Goal: Task Accomplishment & Management: Use online tool/utility

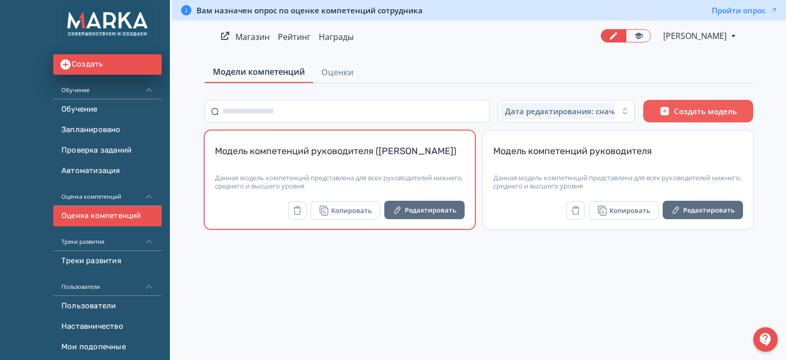
click at [303, 147] on div "Модель компетенций руководителя ([PERSON_NAME])" at bounding box center [340, 157] width 250 height 25
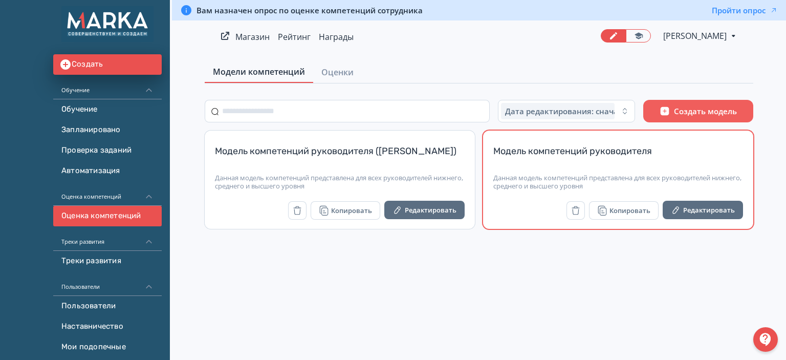
click at [592, 153] on div "Модель компетенций руководителя" at bounding box center [618, 157] width 250 height 25
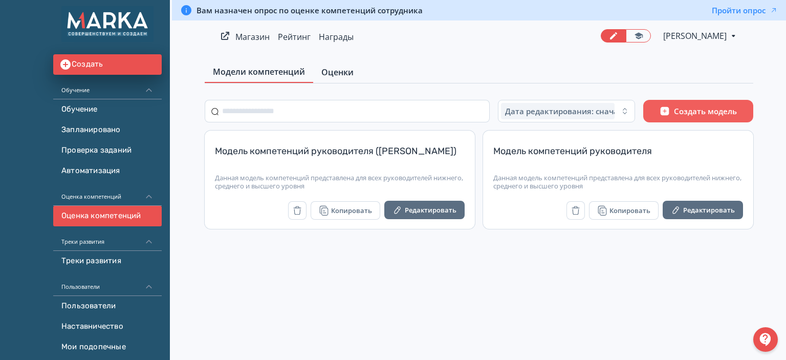
click at [344, 69] on span "Оценки" at bounding box center [337, 72] width 32 height 12
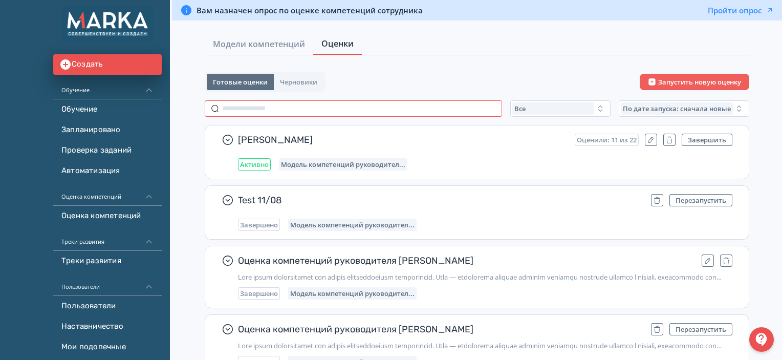
scroll to position [51, 0]
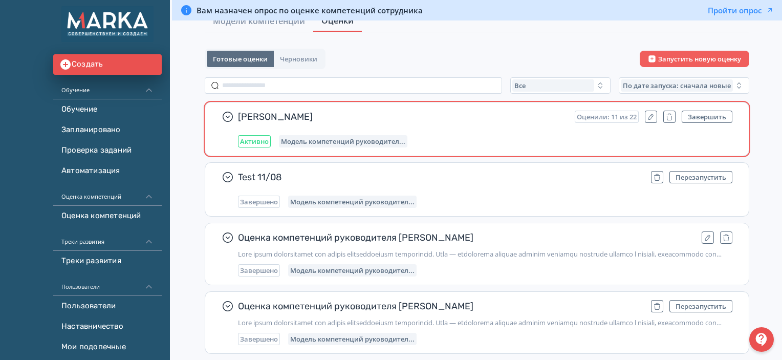
click at [614, 117] on span "Оценили: 11 из 22" at bounding box center [607, 117] width 60 height 8
click at [225, 114] on icon "button" at bounding box center [228, 117] width 12 height 12
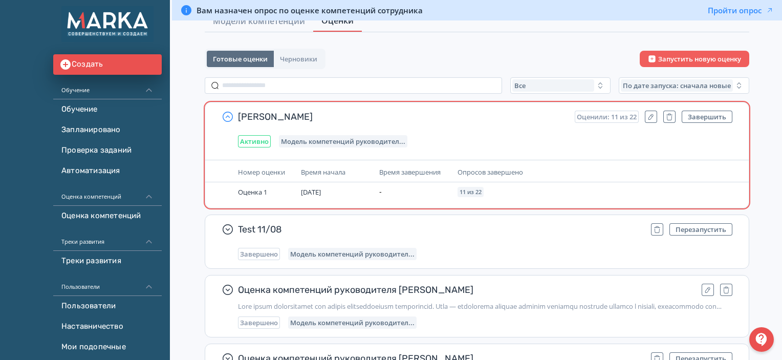
click at [290, 113] on span "[PERSON_NAME]" at bounding box center [402, 117] width 329 height 12
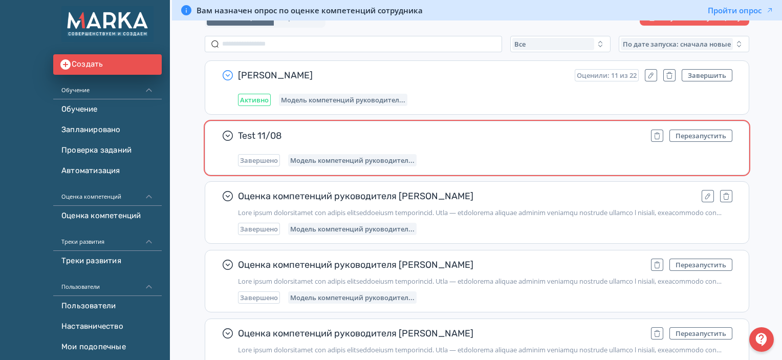
scroll to position [102, 0]
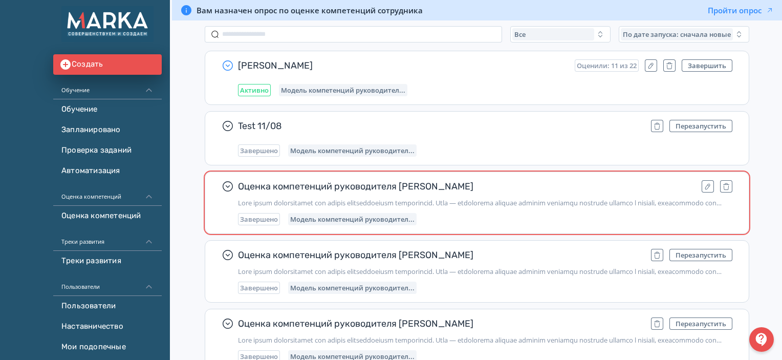
click at [354, 187] on span "Оценка компетенций руководителя [PERSON_NAME]" at bounding box center [466, 186] width 456 height 12
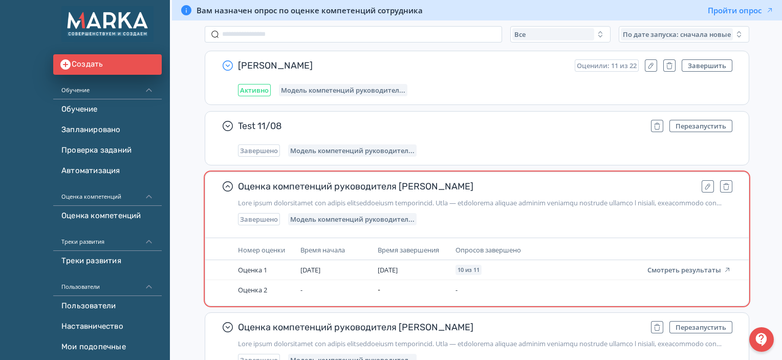
click at [357, 186] on span "Оценка компетенций руководителя [PERSON_NAME]" at bounding box center [466, 186] width 456 height 12
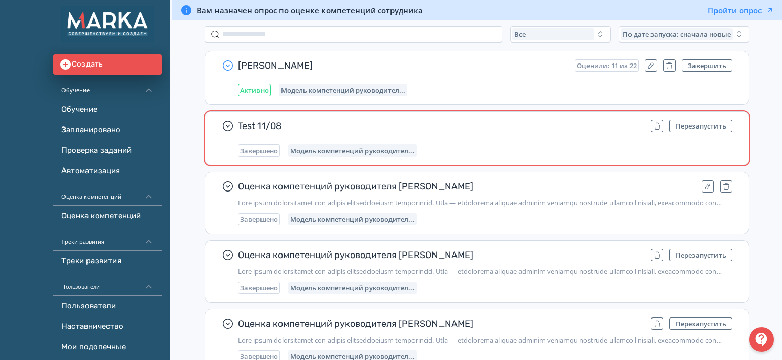
click at [282, 120] on span "Test 11/08" at bounding box center [440, 126] width 405 height 12
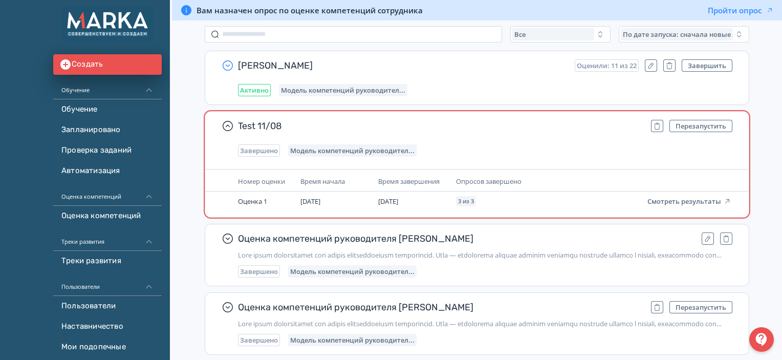
click at [282, 120] on span "Test 11/08" at bounding box center [440, 126] width 405 height 12
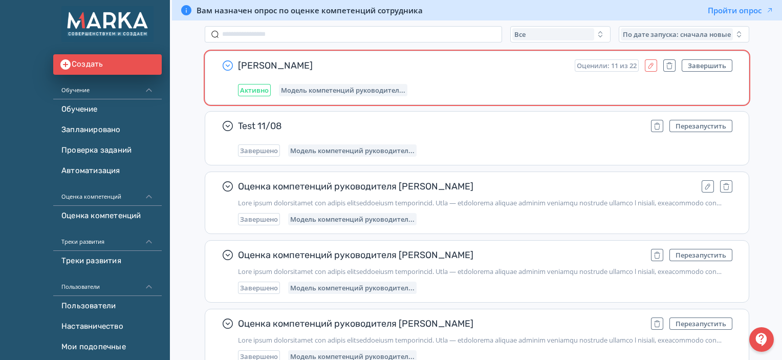
click at [651, 61] on icon "button" at bounding box center [651, 65] width 8 height 8
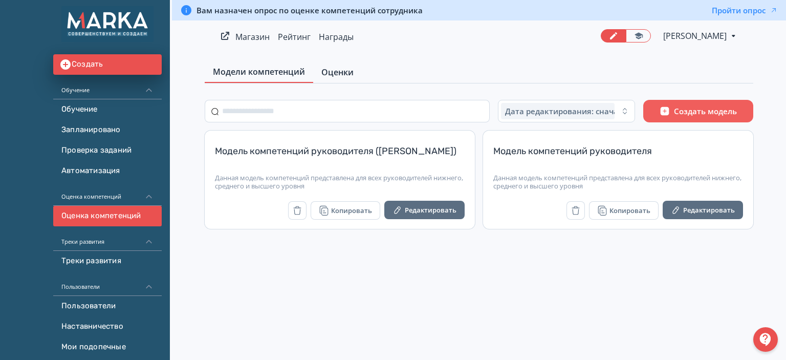
click at [334, 68] on span "Оценки" at bounding box center [337, 72] width 32 height 12
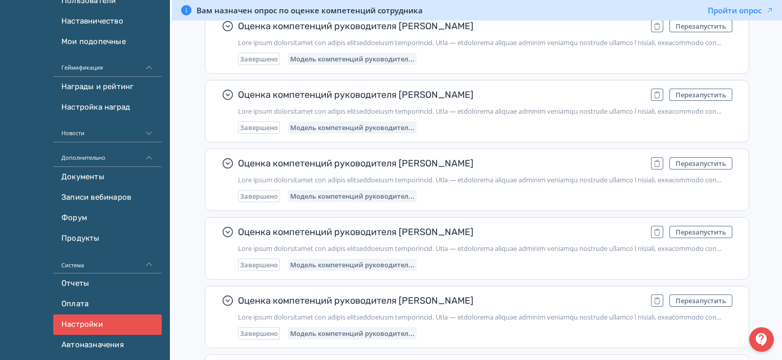
scroll to position [410, 0]
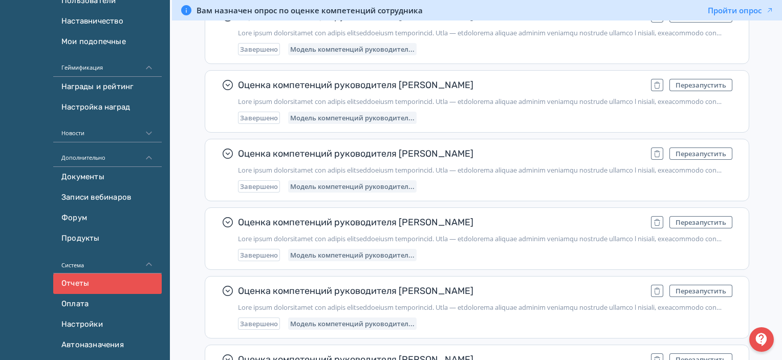
click at [97, 278] on link "Отчеты" at bounding box center [107, 283] width 109 height 20
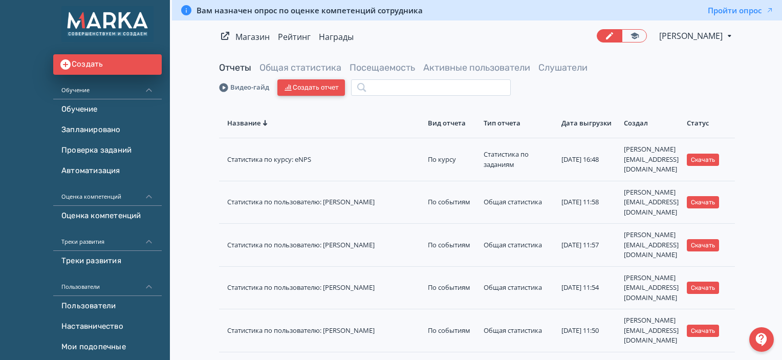
click at [308, 88] on button "Создать отчет" at bounding box center [311, 87] width 68 height 16
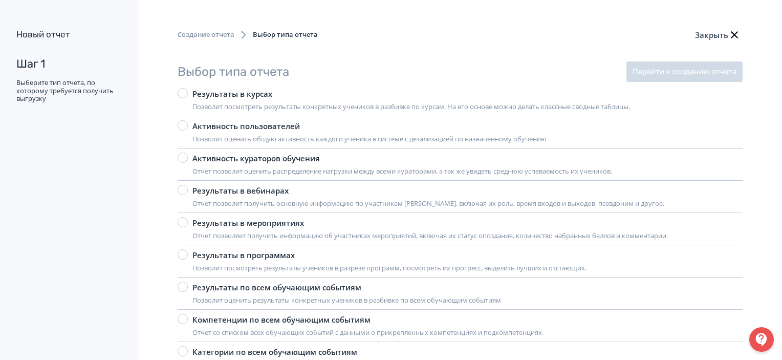
click at [724, 38] on button "Закрыть" at bounding box center [718, 35] width 50 height 20
